Goal: Task Accomplishment & Management: Manage account settings

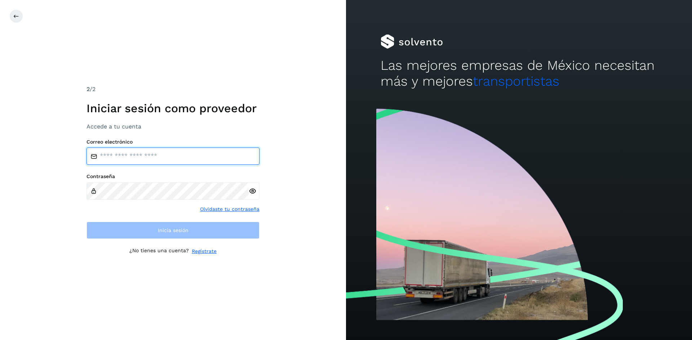
click at [126, 158] on input "email" at bounding box center [172, 156] width 173 height 17
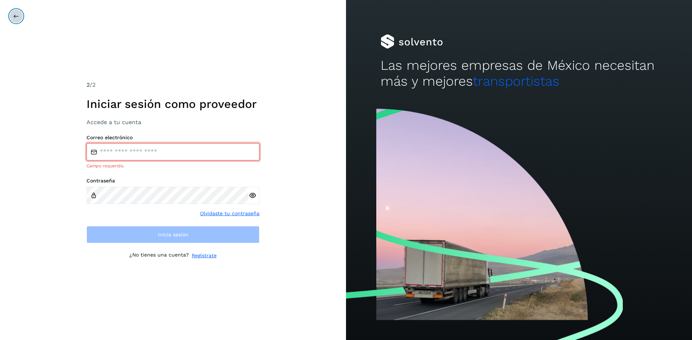
click at [11, 18] on button at bounding box center [16, 16] width 14 height 14
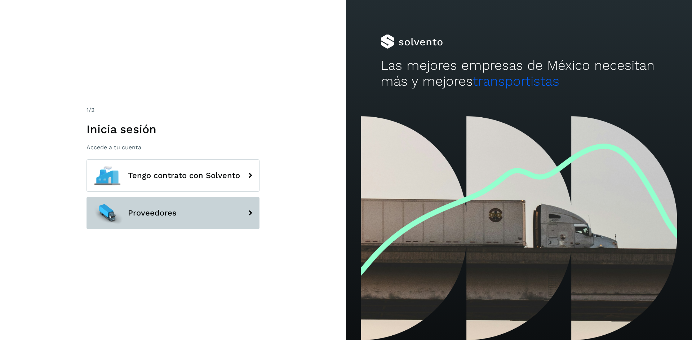
click at [170, 220] on button "Proveedores" at bounding box center [172, 213] width 173 height 32
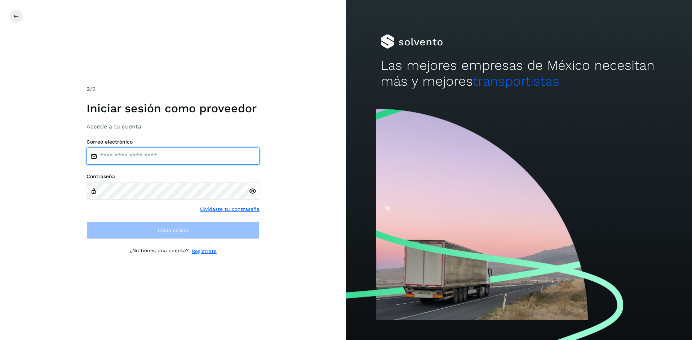
click at [122, 159] on input "email" at bounding box center [172, 156] width 173 height 17
type input "**********"
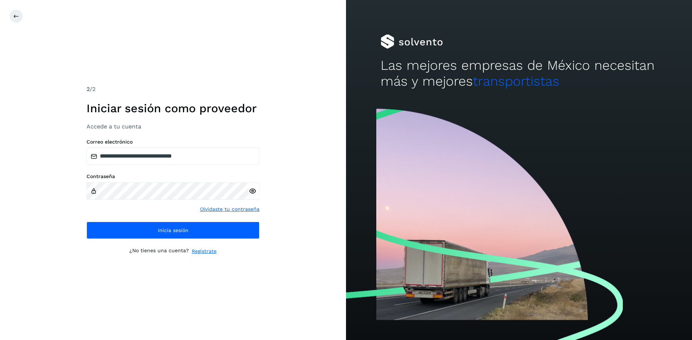
click at [252, 194] on icon at bounding box center [253, 192] width 8 height 8
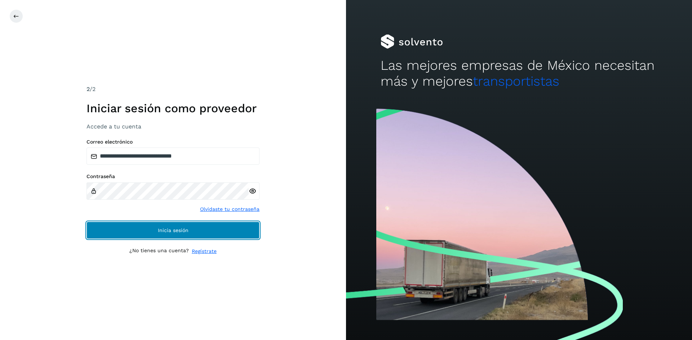
click at [153, 231] on button "Inicia sesión" at bounding box center [172, 230] width 173 height 17
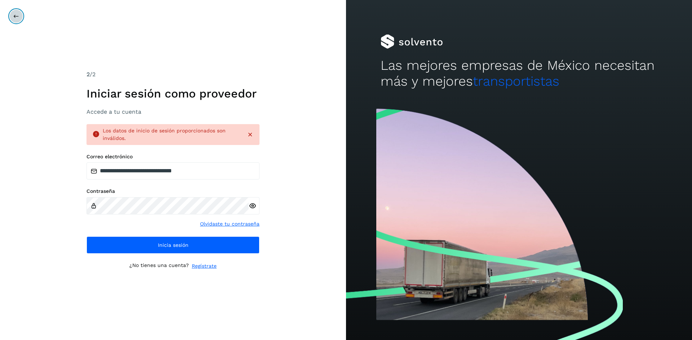
click at [15, 14] on icon at bounding box center [16, 16] width 6 height 6
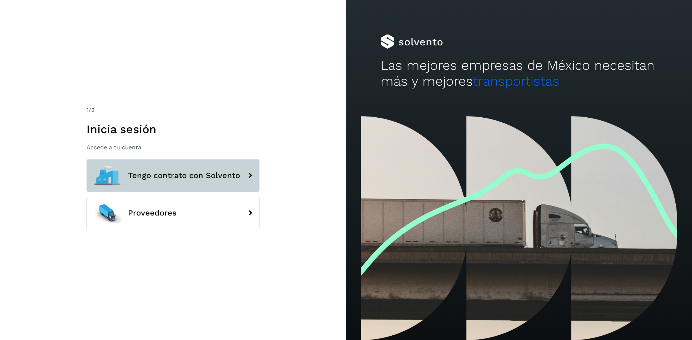
click at [159, 177] on span "Tengo contrato con Solvento" at bounding box center [184, 175] width 112 height 9
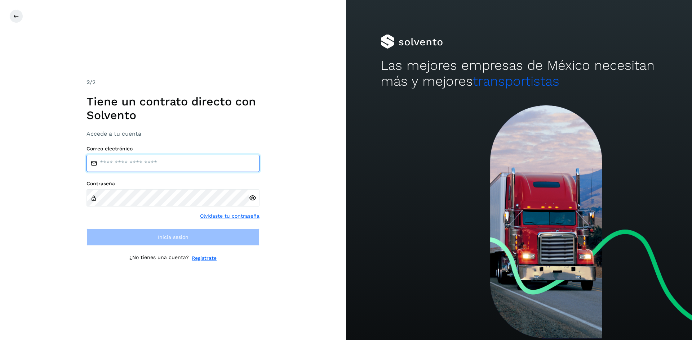
click at [129, 167] on input "email" at bounding box center [172, 163] width 173 height 17
type input "**********"
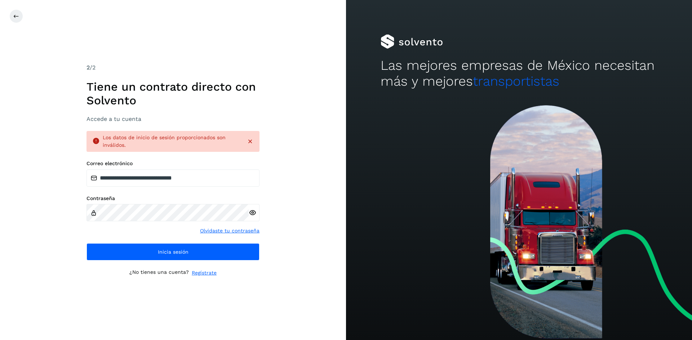
click at [254, 213] on icon at bounding box center [253, 213] width 8 height 8
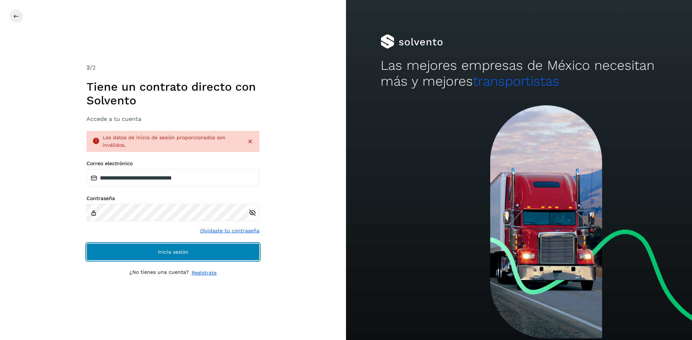
click at [198, 250] on button "Inicia sesión" at bounding box center [172, 252] width 173 height 17
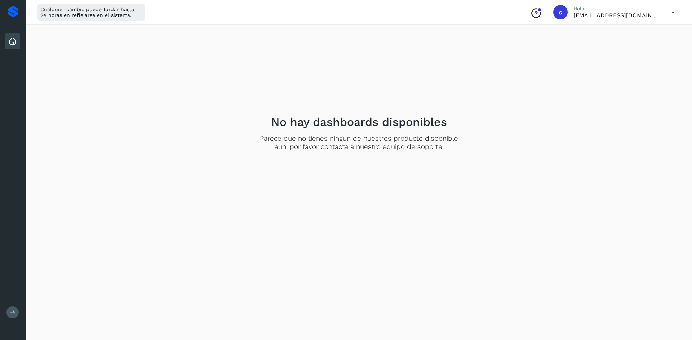
click at [652, 13] on p "[EMAIL_ADDRESS][DOMAIN_NAME]" at bounding box center [616, 15] width 86 height 7
click at [676, 14] on icon at bounding box center [672, 12] width 15 height 15
click at [627, 35] on div "Documentación" at bounding box center [637, 33] width 86 height 14
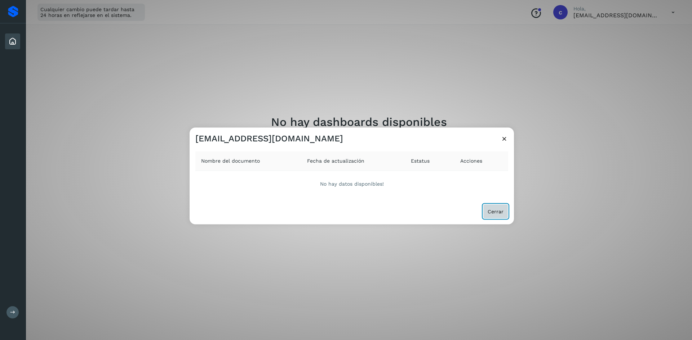
click at [496, 208] on button "Cerrar" at bounding box center [495, 211] width 25 height 14
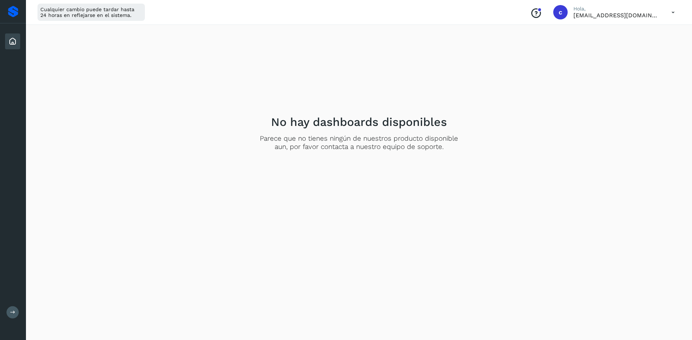
click at [8, 41] on icon at bounding box center [12, 41] width 9 height 9
drag, startPoint x: 534, startPoint y: 7, endPoint x: 536, endPoint y: 12, distance: 5.6
click at [534, 7] on div "Conoce nuestros beneficios" at bounding box center [536, 12] width 12 height 17
click at [12, 10] on div at bounding box center [13, 12] width 10 height 12
click at [534, 11] on icon "Conoce nuestros beneficios" at bounding box center [536, 14] width 12 height 12
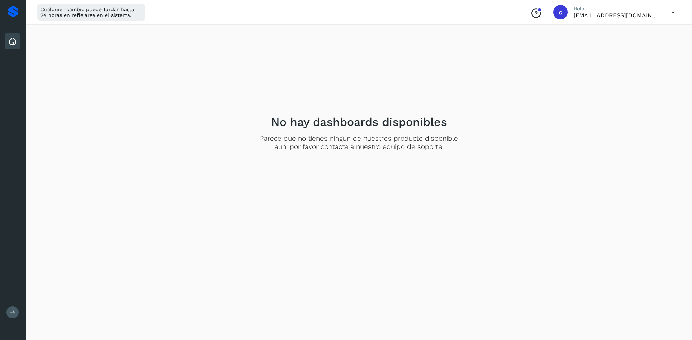
click at [662, 13] on div "Conoce nuestros beneficios c Hola, [EMAIL_ADDRESS][DOMAIN_NAME]" at bounding box center [602, 12] width 156 height 17
click at [670, 13] on icon at bounding box center [672, 12] width 15 height 15
click at [633, 52] on div "Cerrar sesión" at bounding box center [637, 47] width 86 height 14
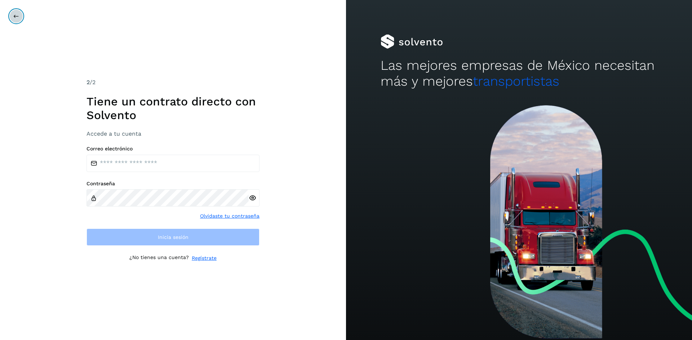
click at [12, 19] on button at bounding box center [16, 16] width 14 height 14
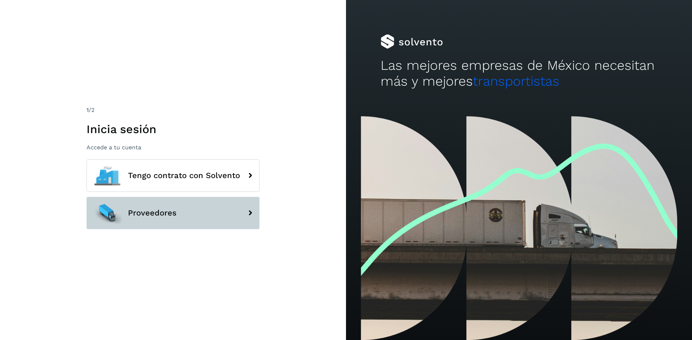
click at [143, 209] on span "Proveedores" at bounding box center [152, 213] width 49 height 9
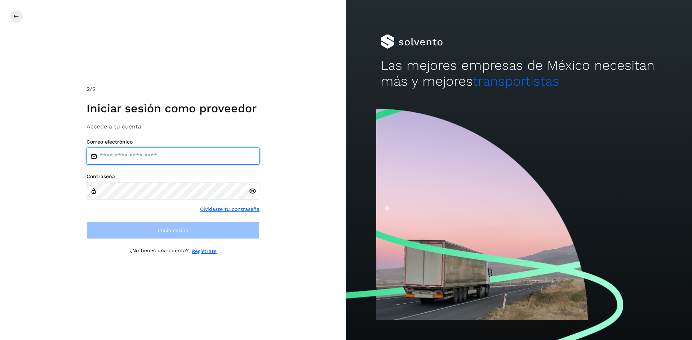
click at [112, 157] on input "email" at bounding box center [172, 156] width 173 height 17
type input "**********"
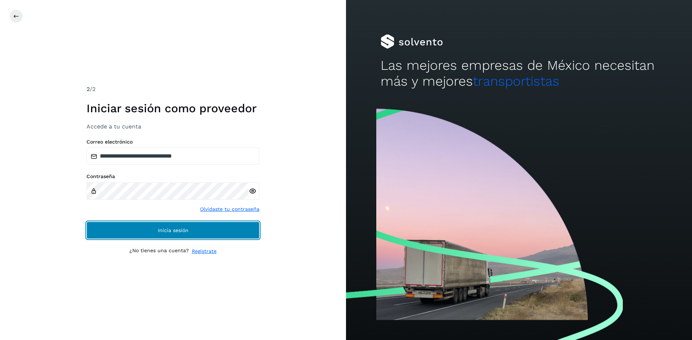
click at [179, 226] on button "Inicia sesión" at bounding box center [172, 230] width 173 height 17
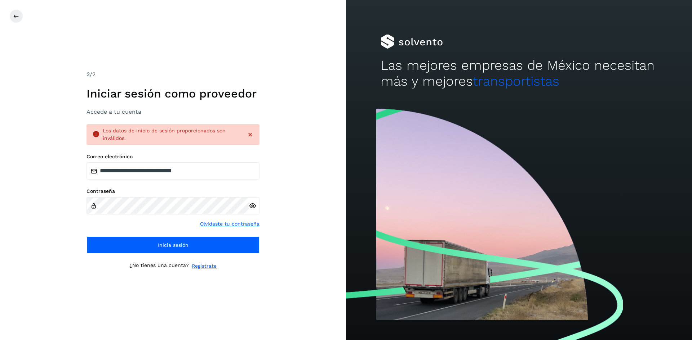
click at [223, 225] on link "Olvidaste tu contraseña" at bounding box center [229, 224] width 59 height 8
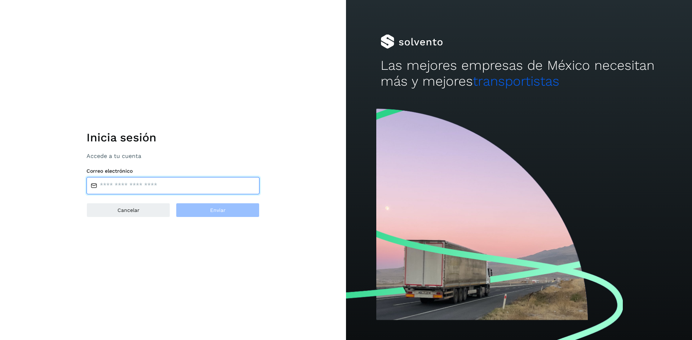
click at [126, 186] on input "email" at bounding box center [172, 185] width 173 height 17
type input "**********"
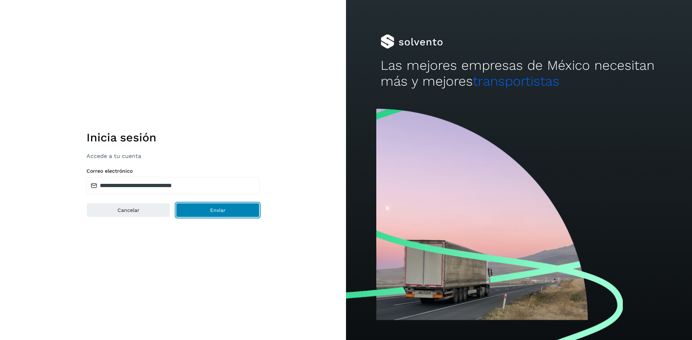
click at [209, 214] on button "Enviar" at bounding box center [218, 210] width 84 height 14
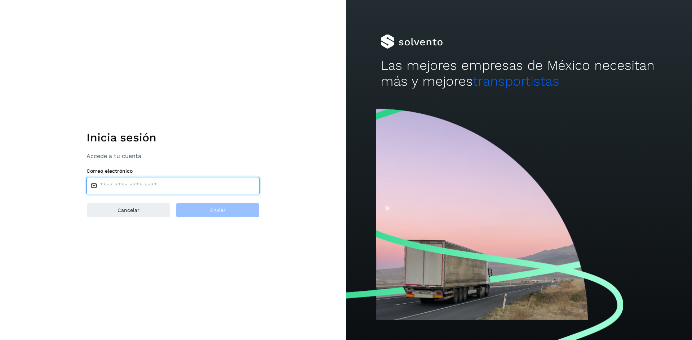
click at [138, 190] on input "email" at bounding box center [172, 185] width 173 height 17
type input "**********"
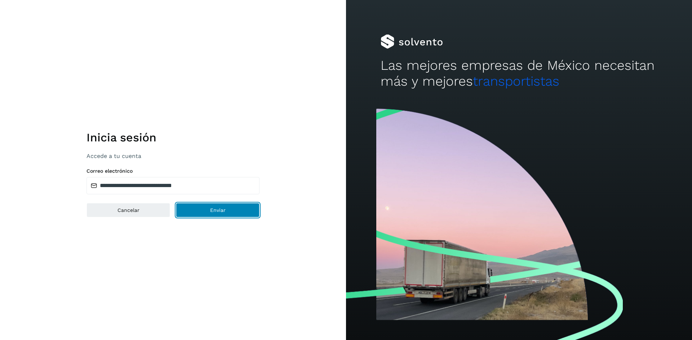
click at [226, 208] on button "Enviar" at bounding box center [218, 210] width 84 height 14
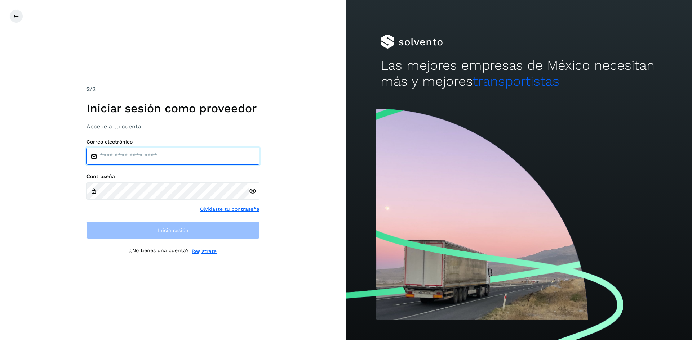
click at [164, 158] on input "email" at bounding box center [172, 156] width 173 height 17
type input "**********"
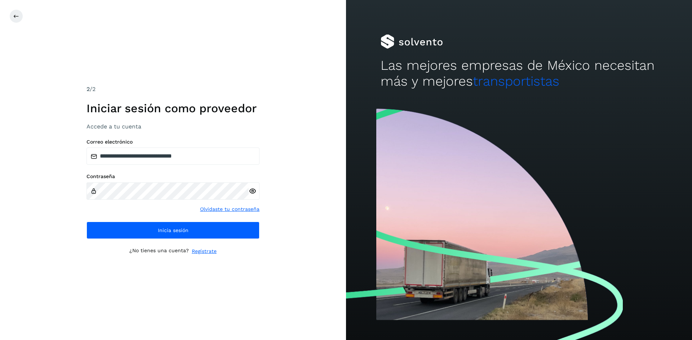
click at [250, 192] on icon at bounding box center [253, 192] width 8 height 8
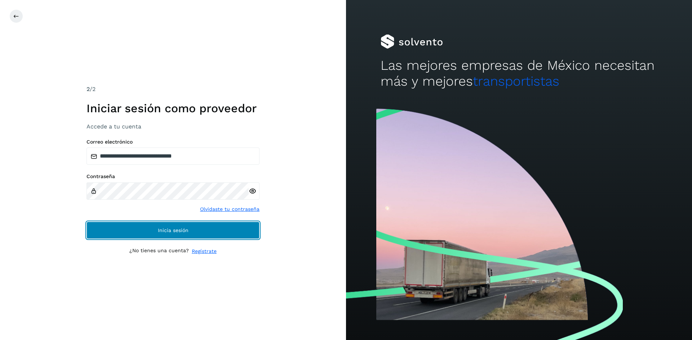
click at [187, 232] on span "Inicia sesión" at bounding box center [173, 230] width 31 height 5
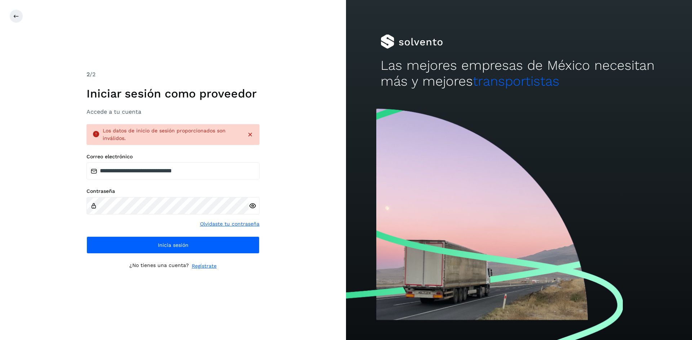
click at [219, 222] on link "Olvidaste tu contraseña" at bounding box center [229, 224] width 59 height 8
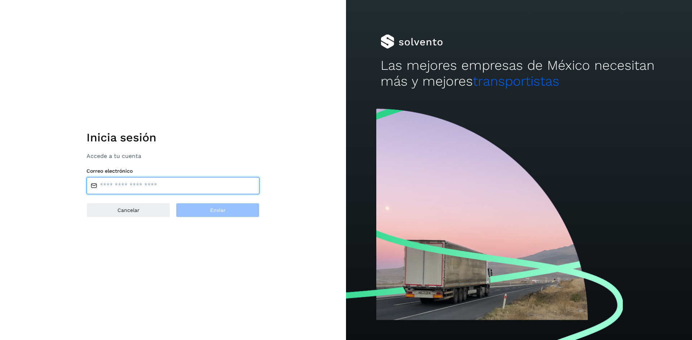
click at [107, 187] on input "email" at bounding box center [172, 185] width 173 height 17
type input "**********"
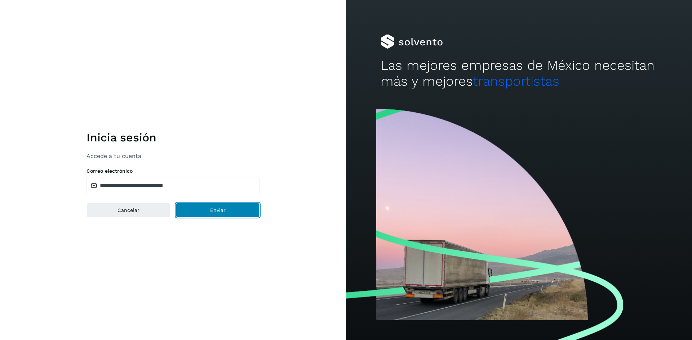
click at [240, 212] on button "Enviar" at bounding box center [218, 210] width 84 height 14
